Goal: Transaction & Acquisition: Download file/media

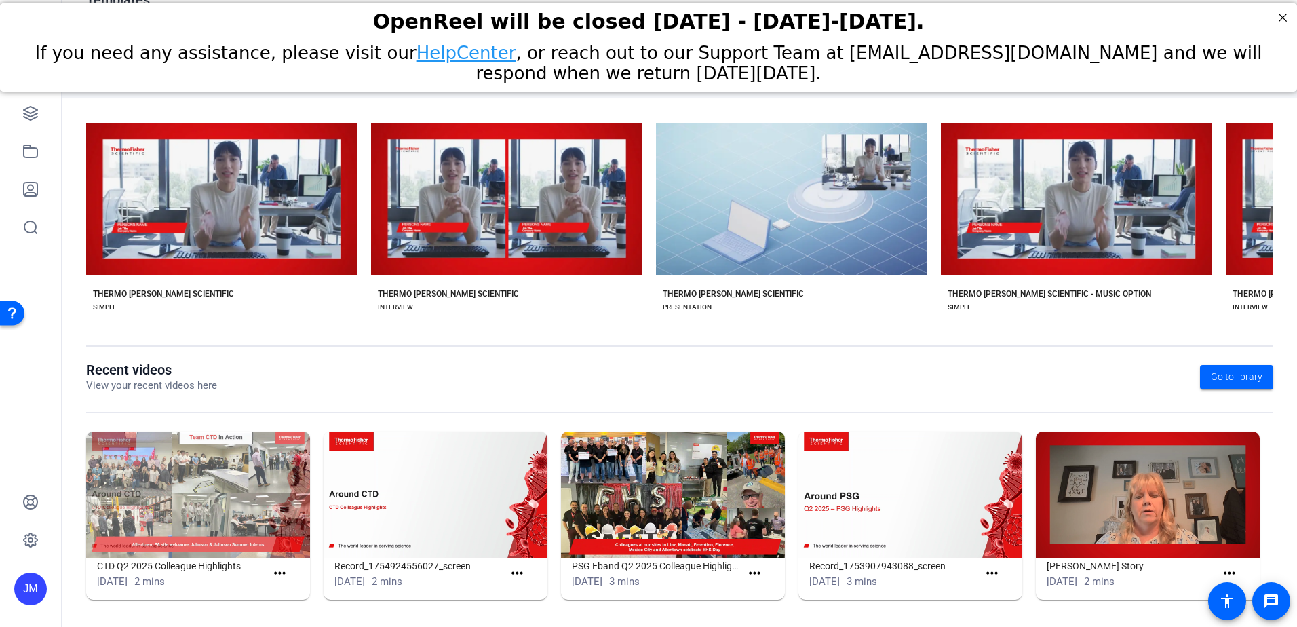
scroll to position [107, 0]
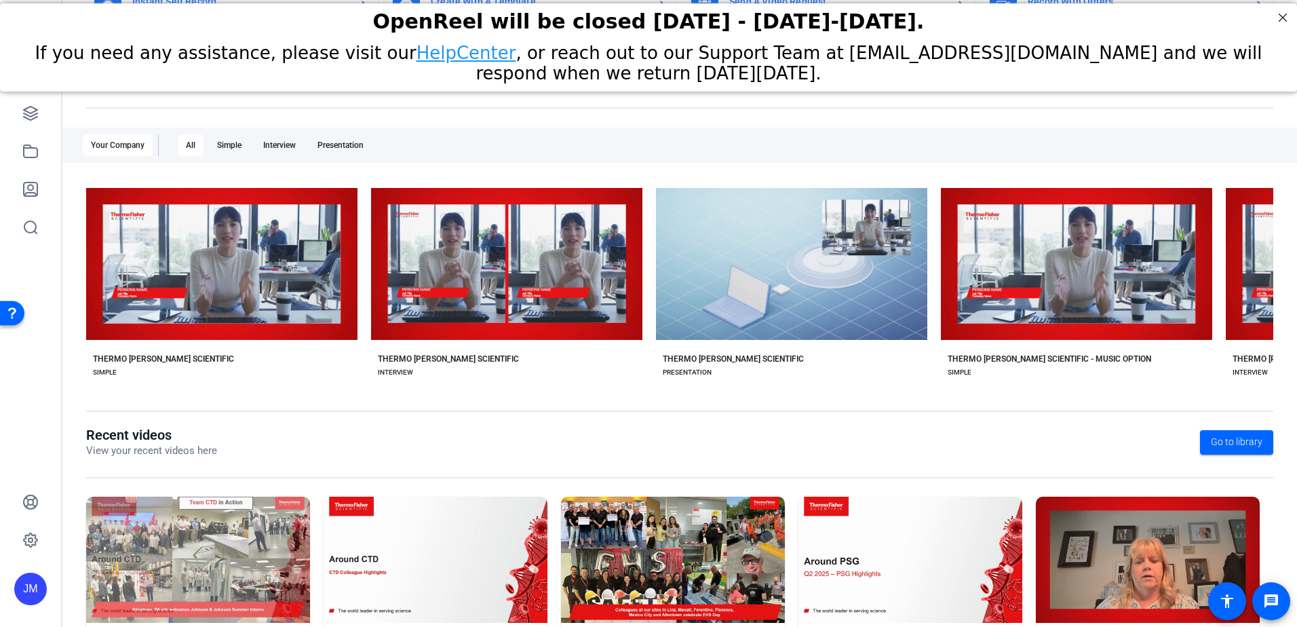
click at [267, 563] on img at bounding box center [198, 560] width 224 height 126
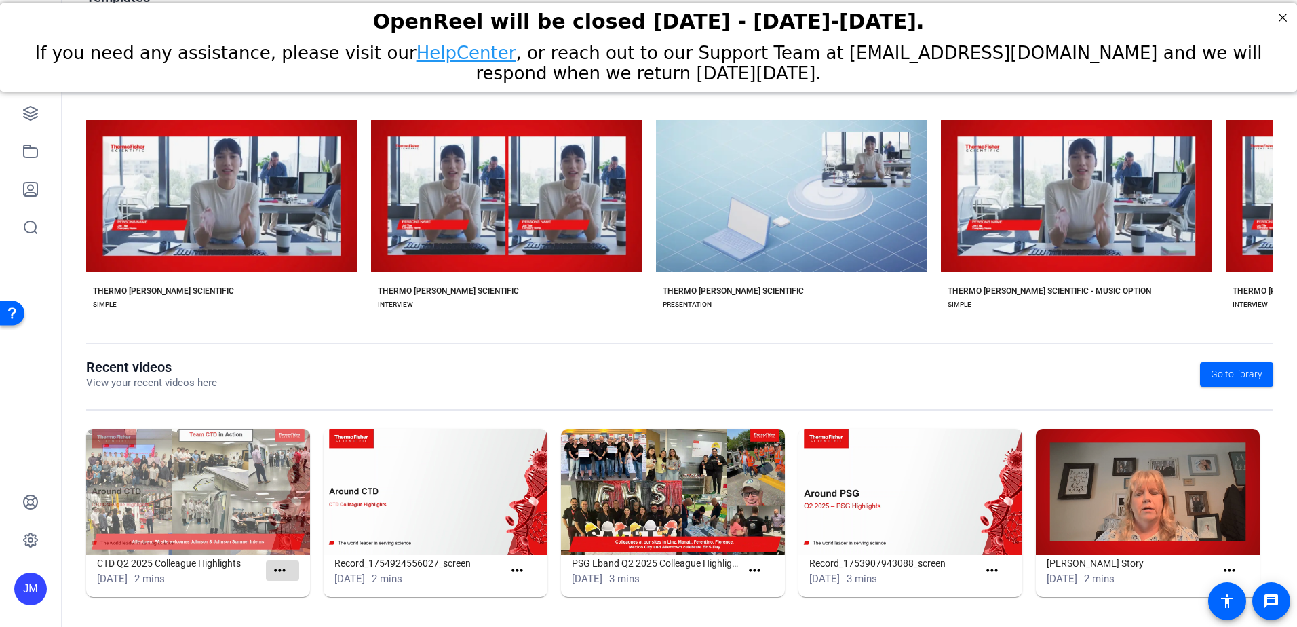
click at [283, 563] on mat-icon "more_horiz" at bounding box center [279, 571] width 17 height 17
click at [259, 480] on div at bounding box center [648, 313] width 1297 height 627
click at [183, 558] on h1 "CTD Q2 2025 Colleague Highlights" at bounding box center [181, 563] width 169 height 16
click at [164, 436] on img at bounding box center [198, 492] width 224 height 126
click at [34, 115] on icon at bounding box center [31, 114] width 14 height 14
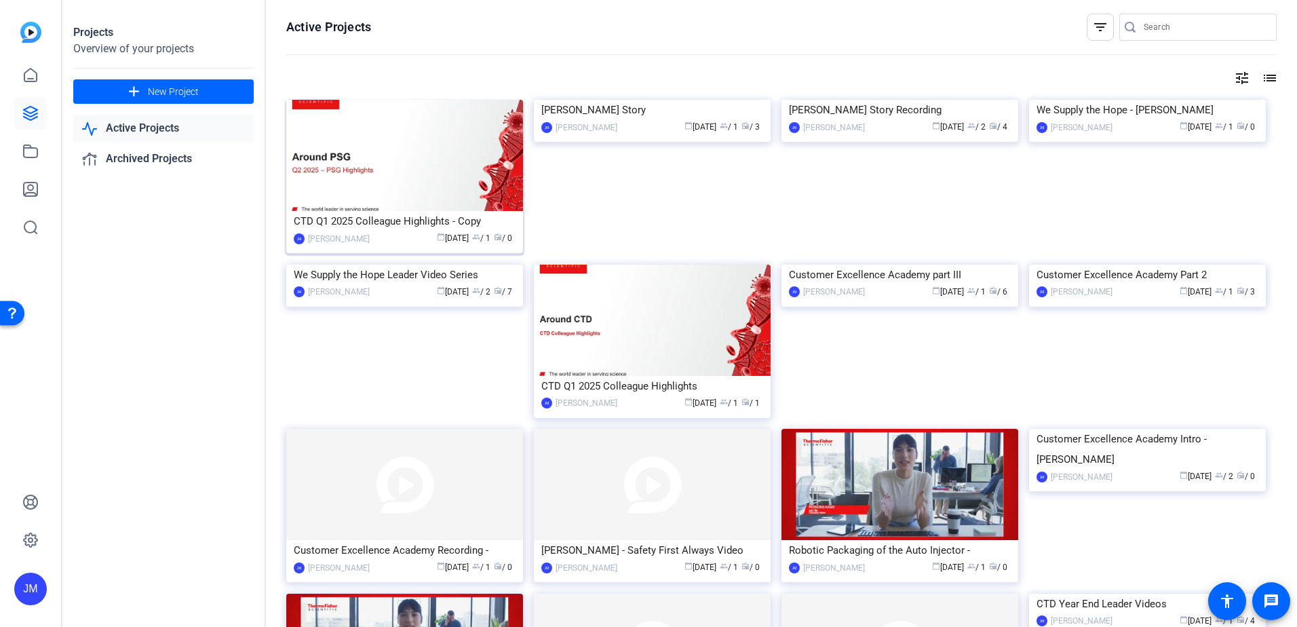
click at [462, 207] on img at bounding box center [404, 155] width 237 height 111
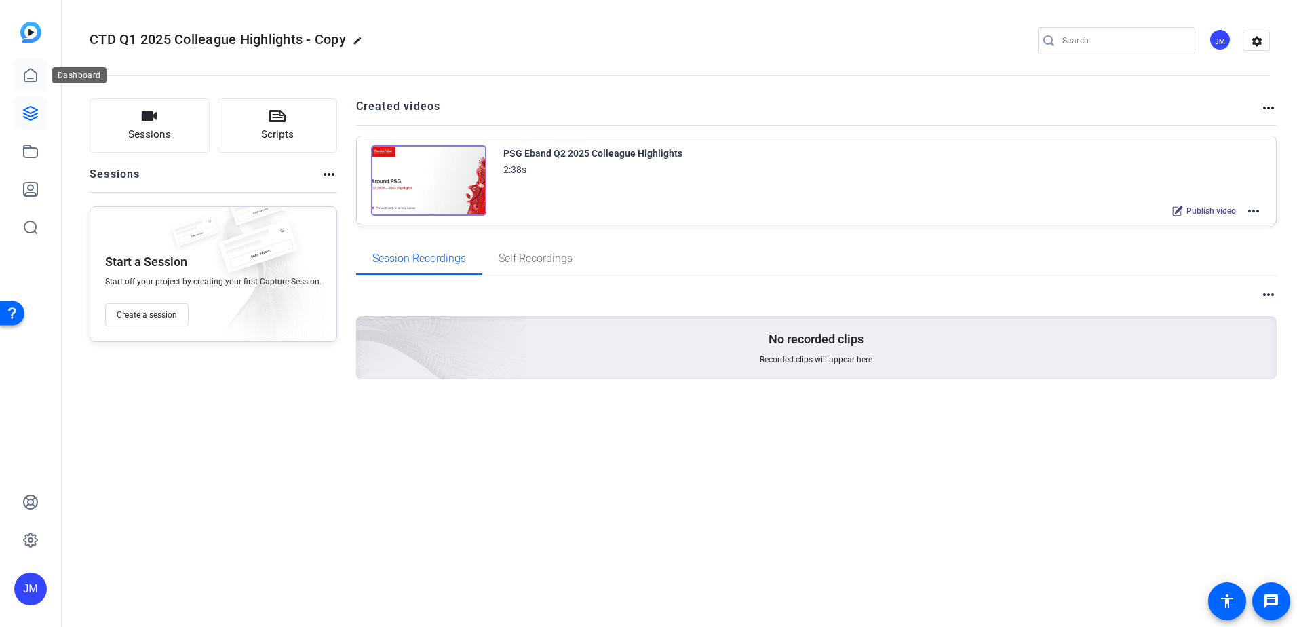
click at [33, 74] on icon at bounding box center [30, 75] width 16 height 16
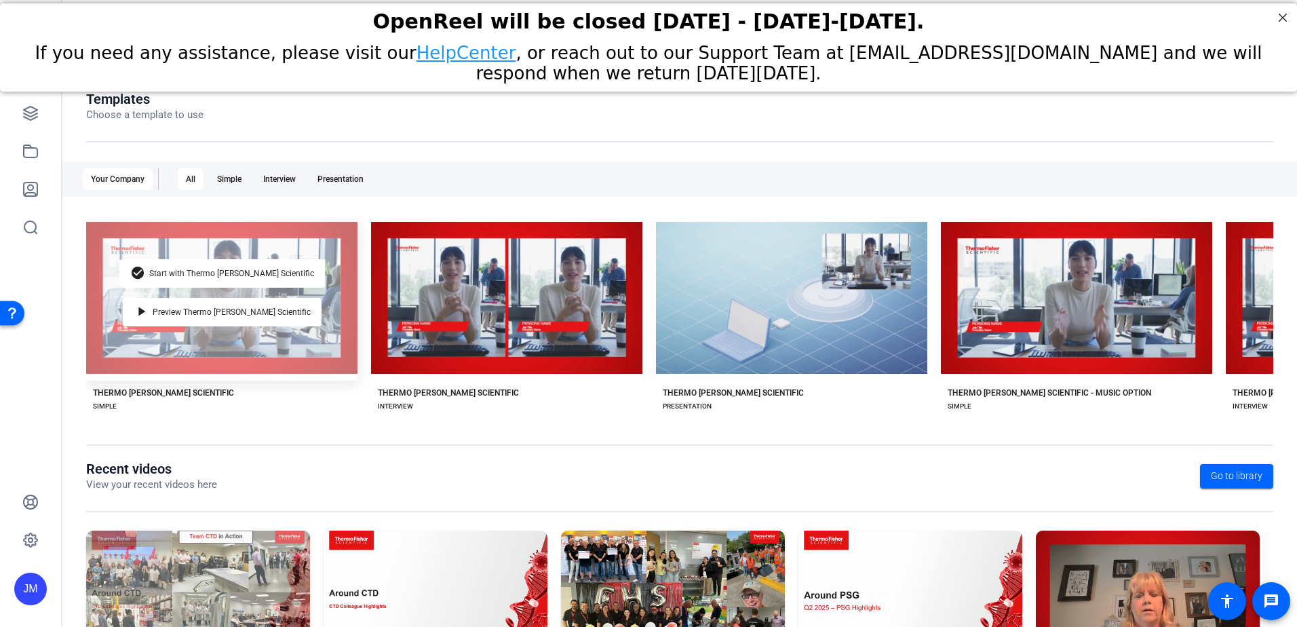
scroll to position [174, 0]
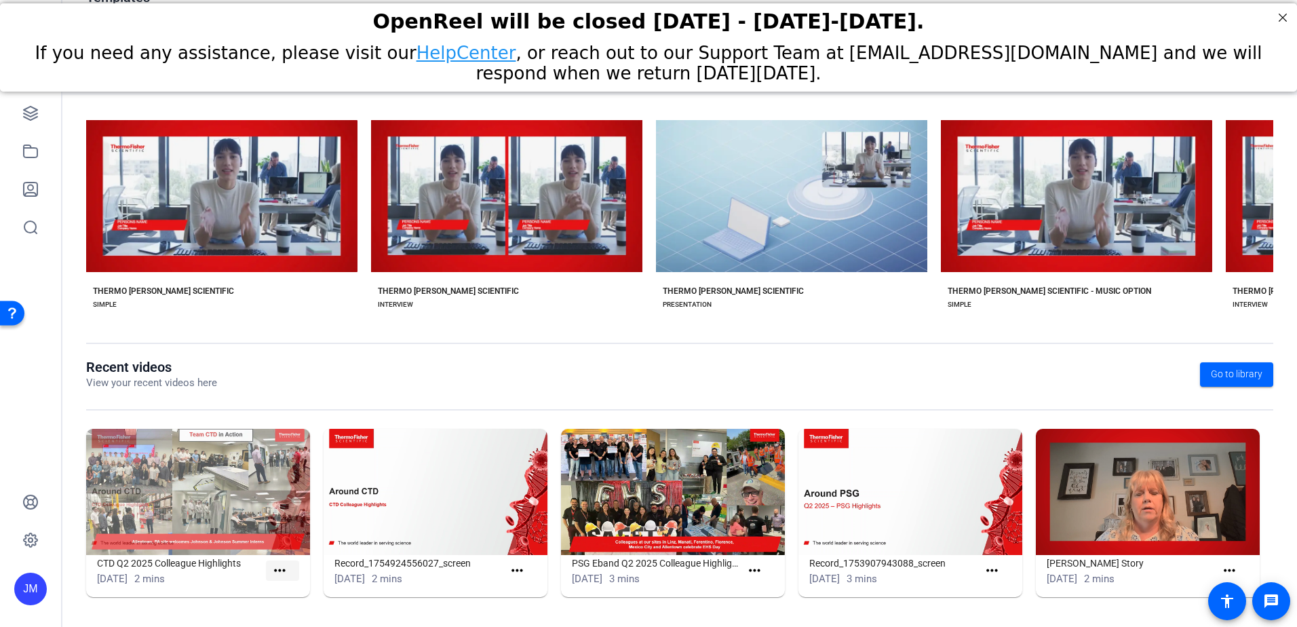
click at [277, 569] on mat-icon "more_horiz" at bounding box center [279, 571] width 17 height 17
click at [292, 589] on span "View" at bounding box center [308, 590] width 54 height 16
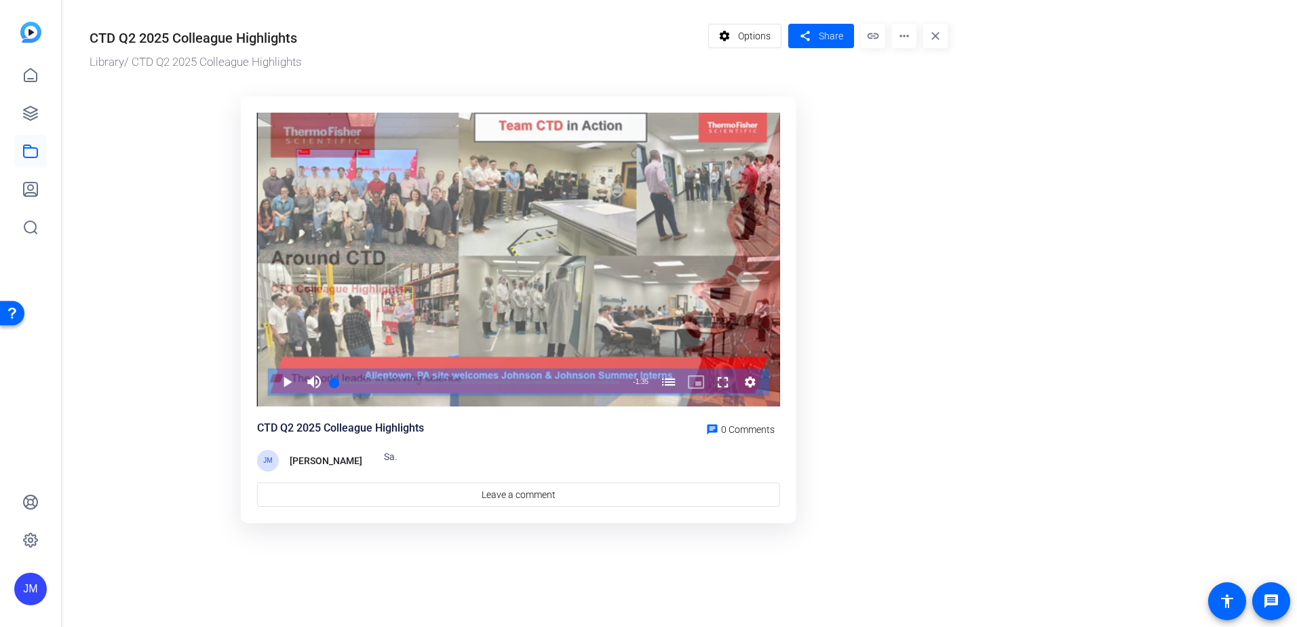
click at [899, 28] on mat-icon "more_horiz" at bounding box center [904, 36] width 24 height 24
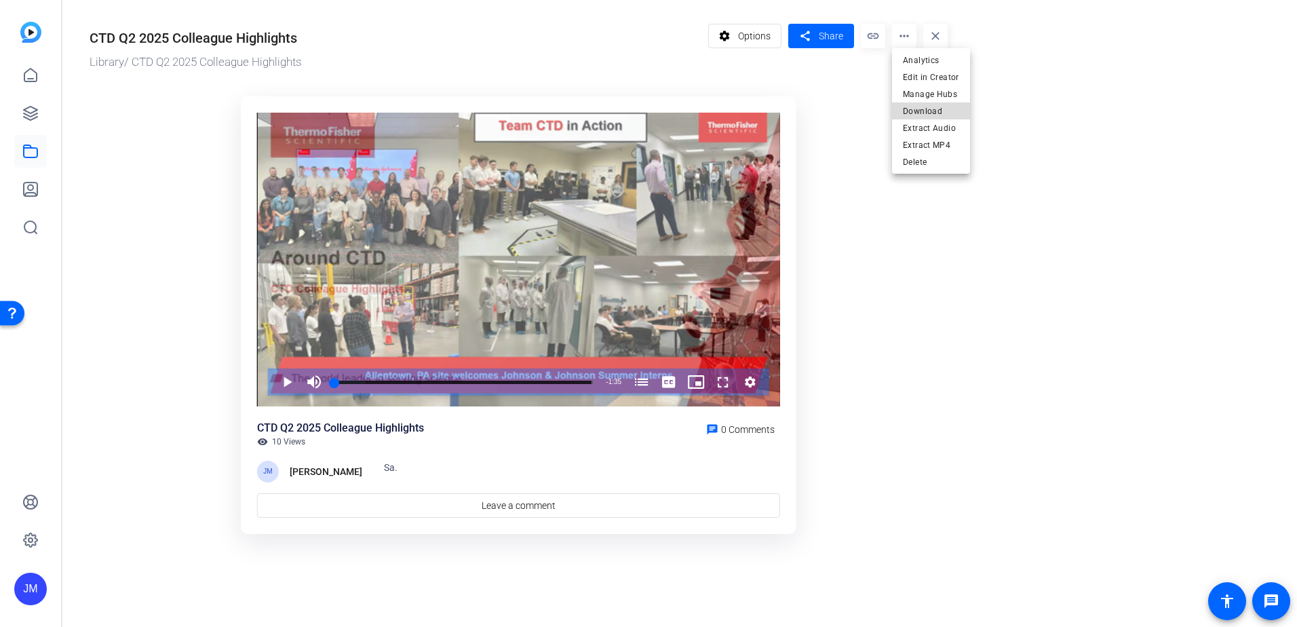
click at [939, 112] on span "Download" at bounding box center [931, 111] width 56 height 16
